Goal: Information Seeking & Learning: Compare options

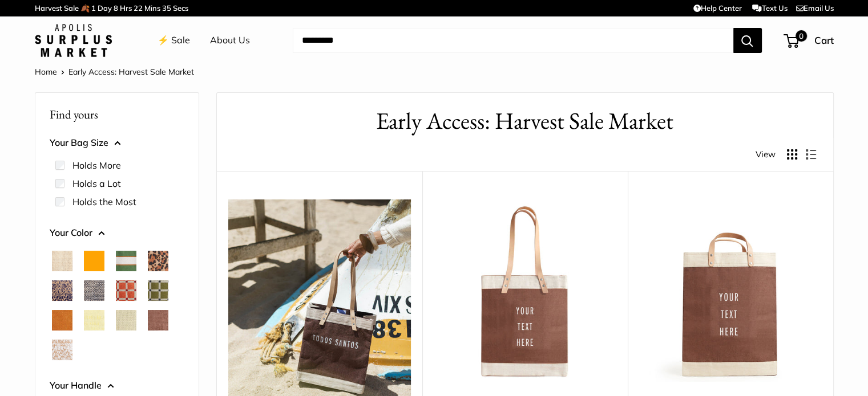
click at [128, 289] on span "Chenille Window Brick" at bounding box center [126, 291] width 21 height 21
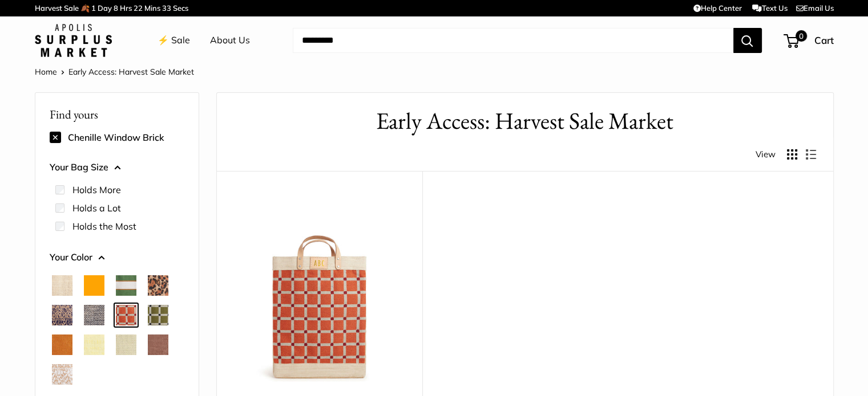
click at [157, 314] on span "Chenille Window Sage" at bounding box center [158, 315] width 21 height 21
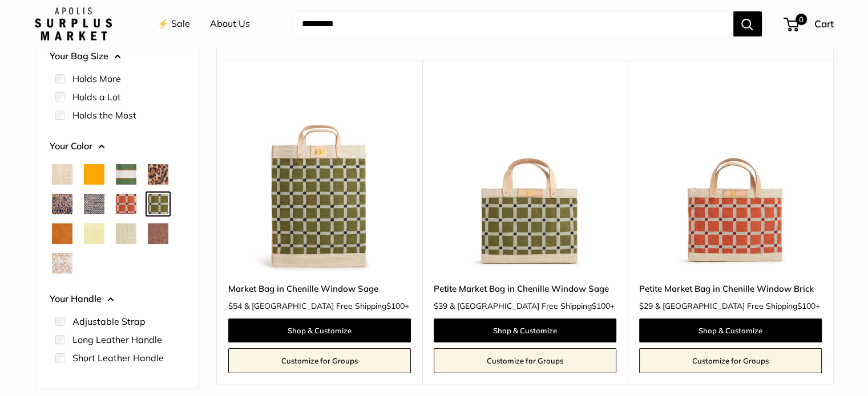
scroll to position [113, 0]
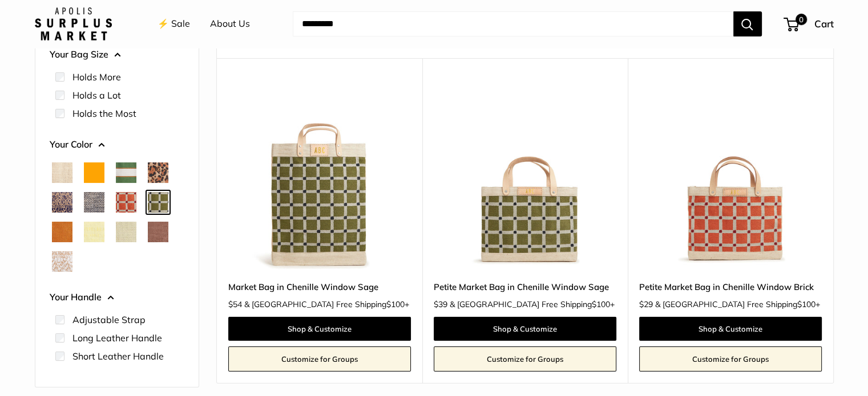
click at [89, 201] on span "Chambray" at bounding box center [94, 202] width 21 height 21
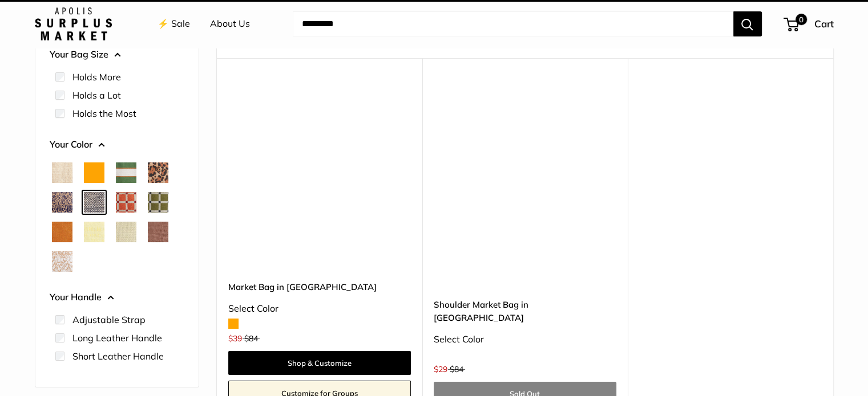
scroll to position [30, 0]
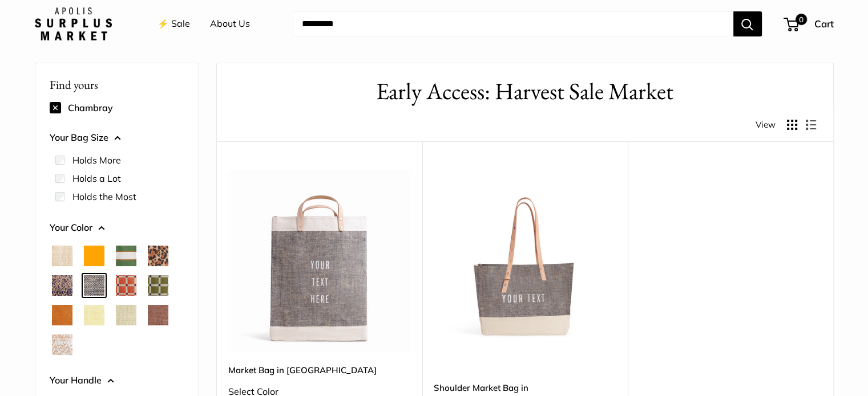
click at [57, 290] on span "Blue Porcelain" at bounding box center [62, 286] width 21 height 21
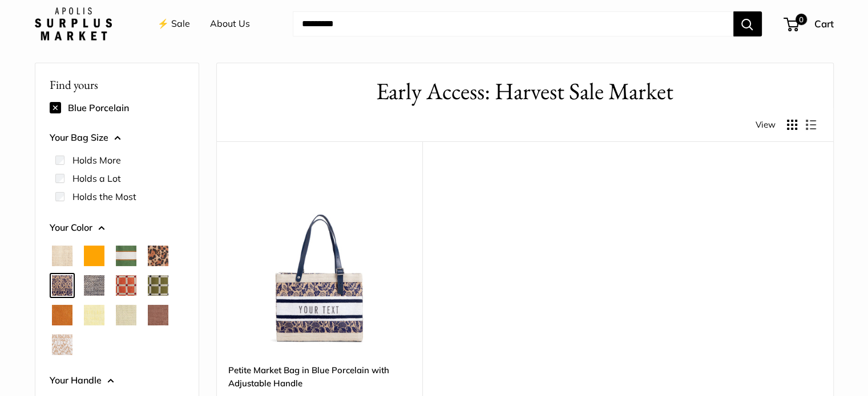
click at [164, 278] on span "Chenille Window Sage" at bounding box center [158, 286] width 21 height 21
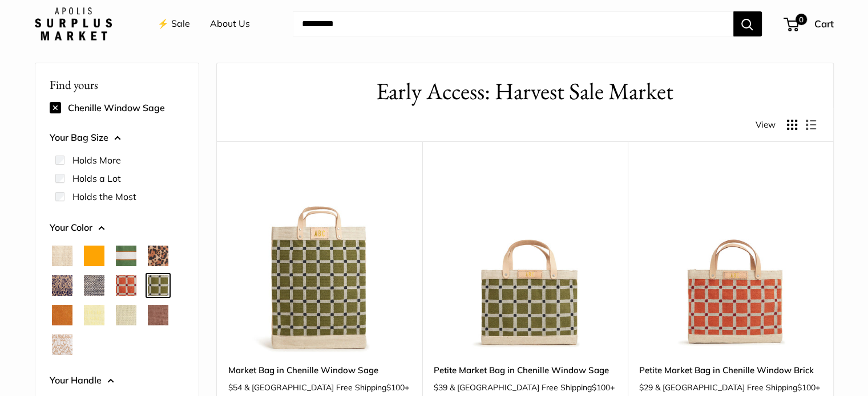
click at [54, 284] on span "Blue Porcelain" at bounding box center [62, 286] width 21 height 21
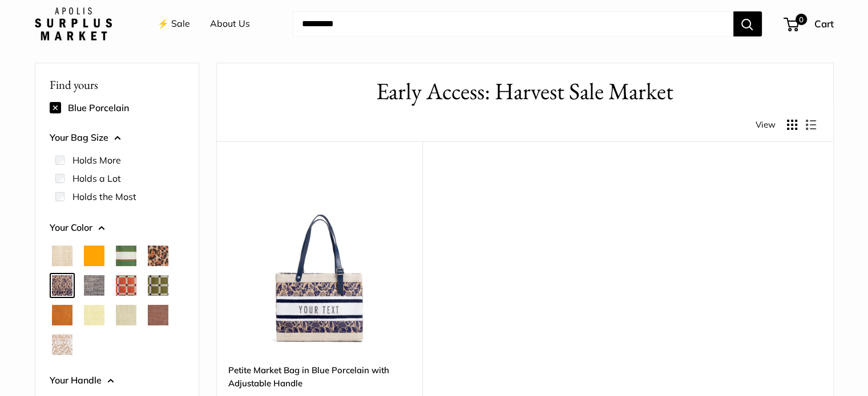
click at [64, 250] on span "Natural" at bounding box center [62, 256] width 21 height 21
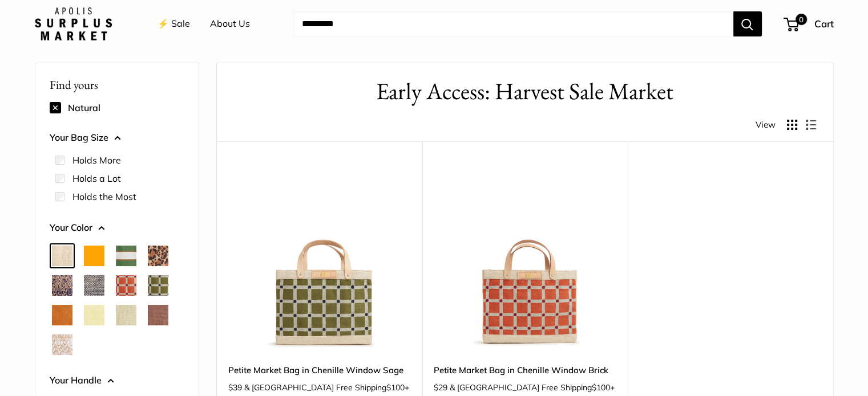
click at [94, 256] on span "Orange" at bounding box center [94, 256] width 21 height 21
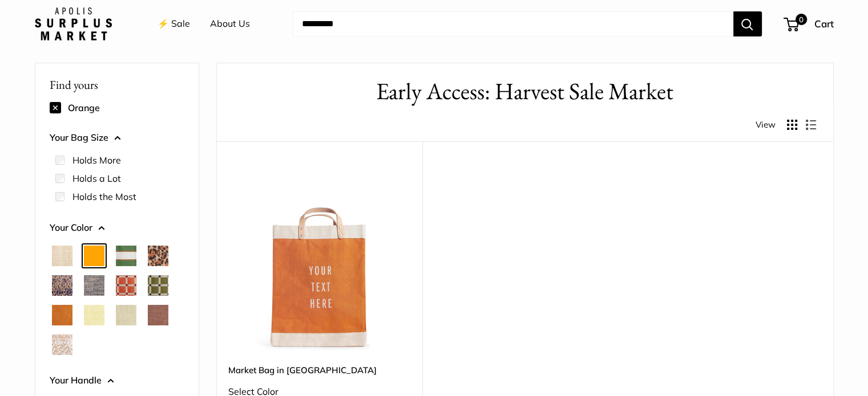
click at [124, 253] on span "Court Green" at bounding box center [126, 256] width 21 height 21
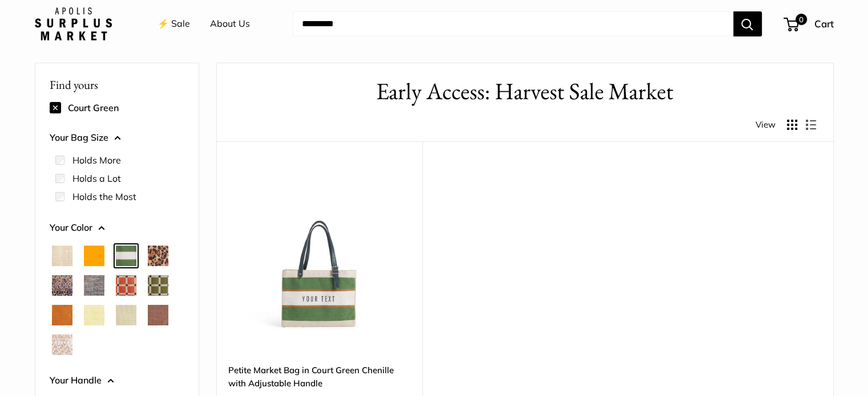
click at [160, 260] on span "Cheetah" at bounding box center [158, 256] width 21 height 21
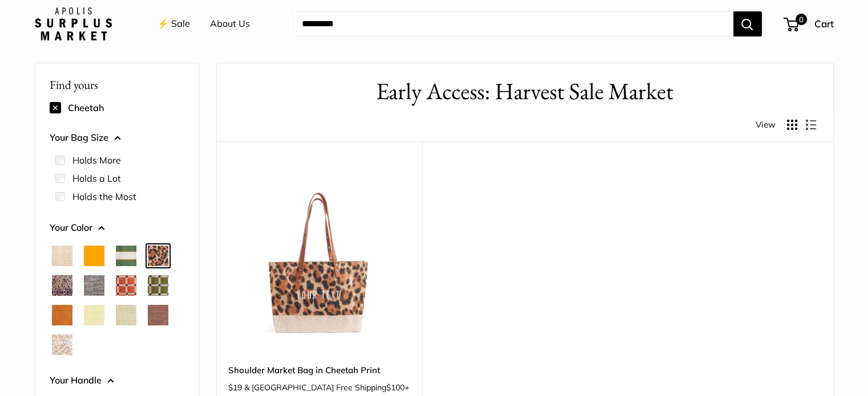
click at [54, 346] on span "White Porcelain" at bounding box center [62, 345] width 21 height 21
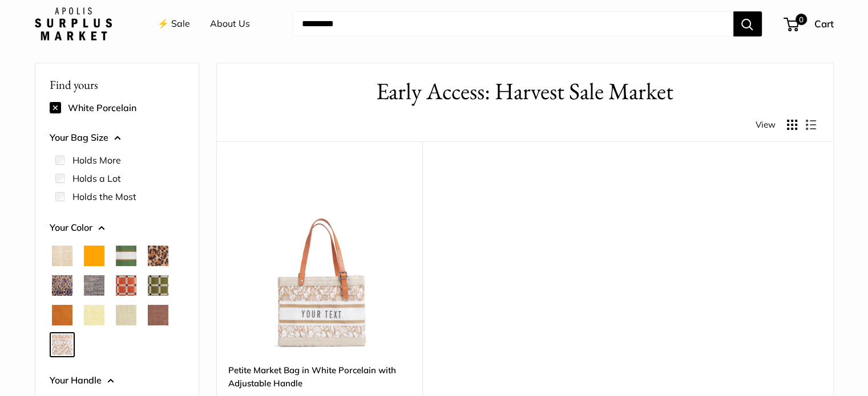
click at [123, 317] on span "Mint Sorbet" at bounding box center [126, 315] width 21 height 21
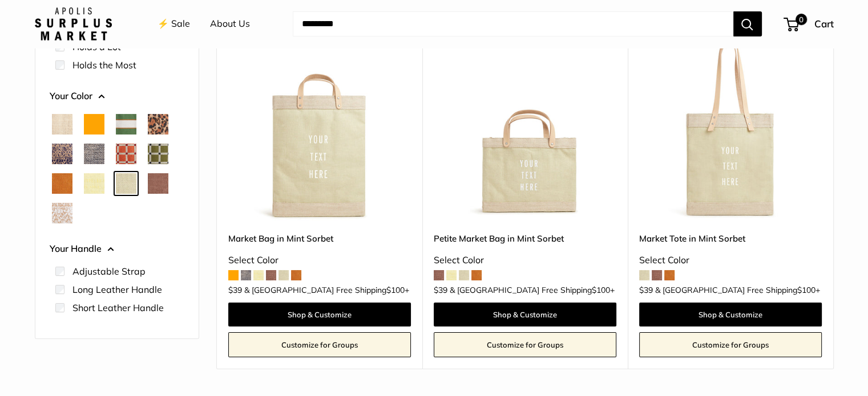
scroll to position [160, 0]
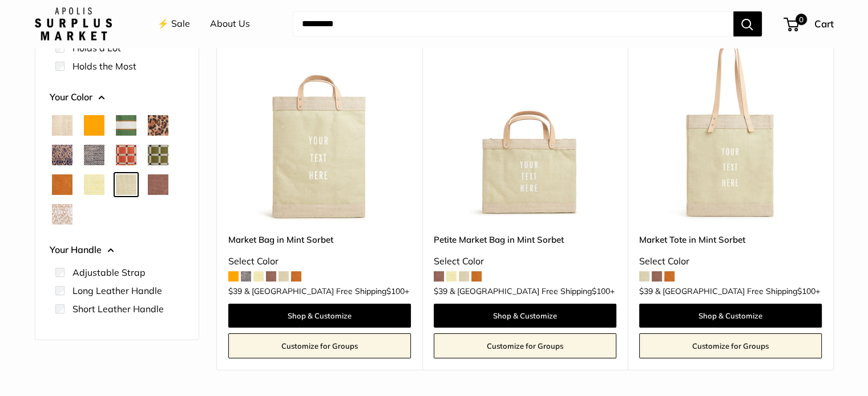
click at [643, 277] on span at bounding box center [644, 277] width 10 height 10
